Goal: Find specific page/section: Find specific page/section

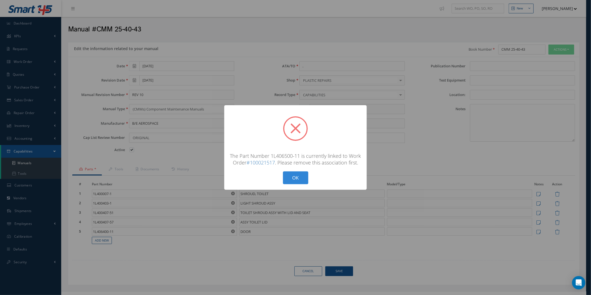
click at [307, 185] on div "? ! i × The Part Number 1L406500-11 is currently linked to Work Order #10002151…" at bounding box center [295, 147] width 142 height 85
click at [298, 180] on button "OK" at bounding box center [295, 177] width 25 height 13
